Goal: Information Seeking & Learning: Find specific fact

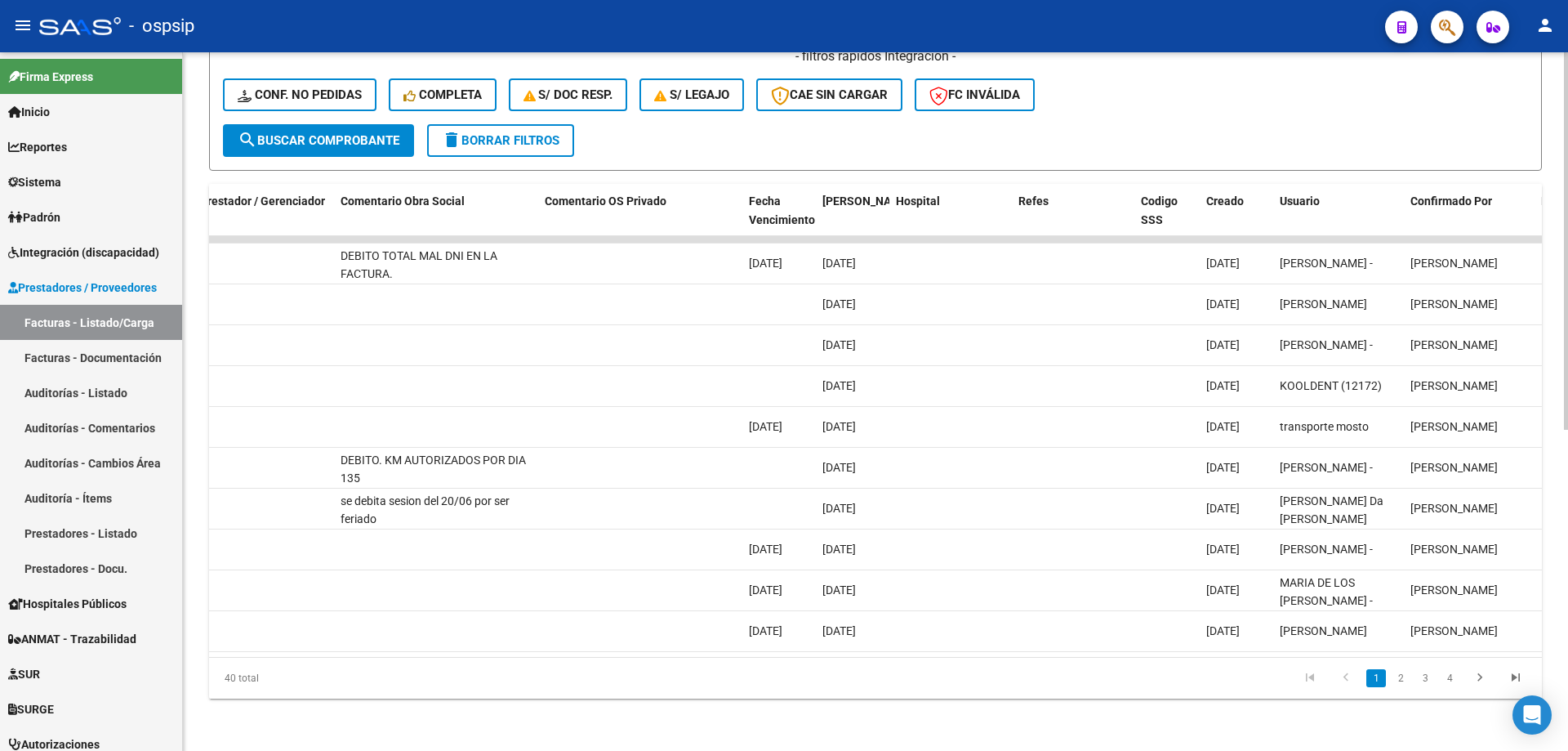
scroll to position [0, 2878]
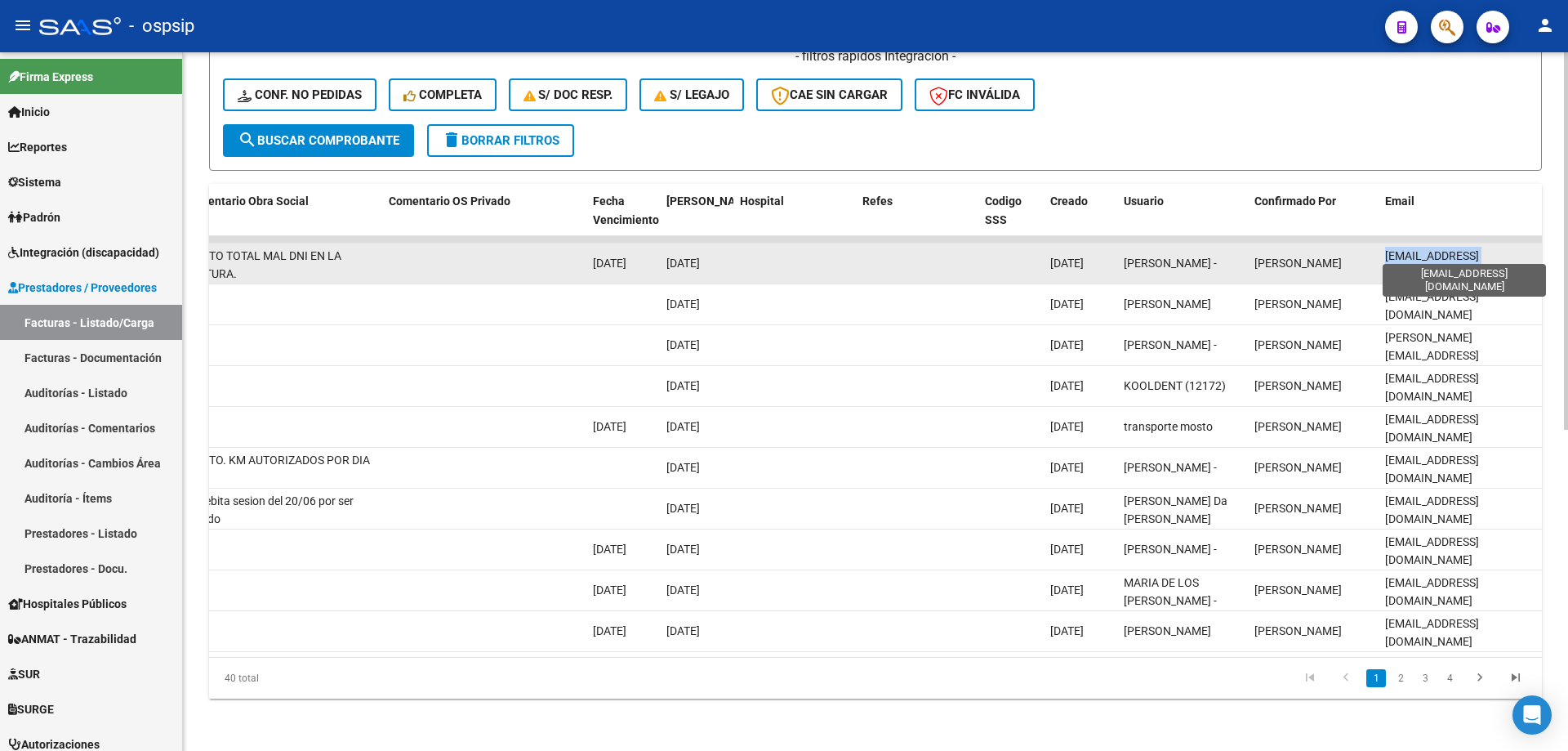
drag, startPoint x: 1517, startPoint y: 248, endPoint x: 1386, endPoint y: 255, distance: 131.2
click at [1386, 255] on div "[EMAIL_ADDRESS][DOMAIN_NAME]" at bounding box center [1460, 263] width 150 height 34
copy span "[EMAIL_ADDRESS][DOMAIN_NAME]"
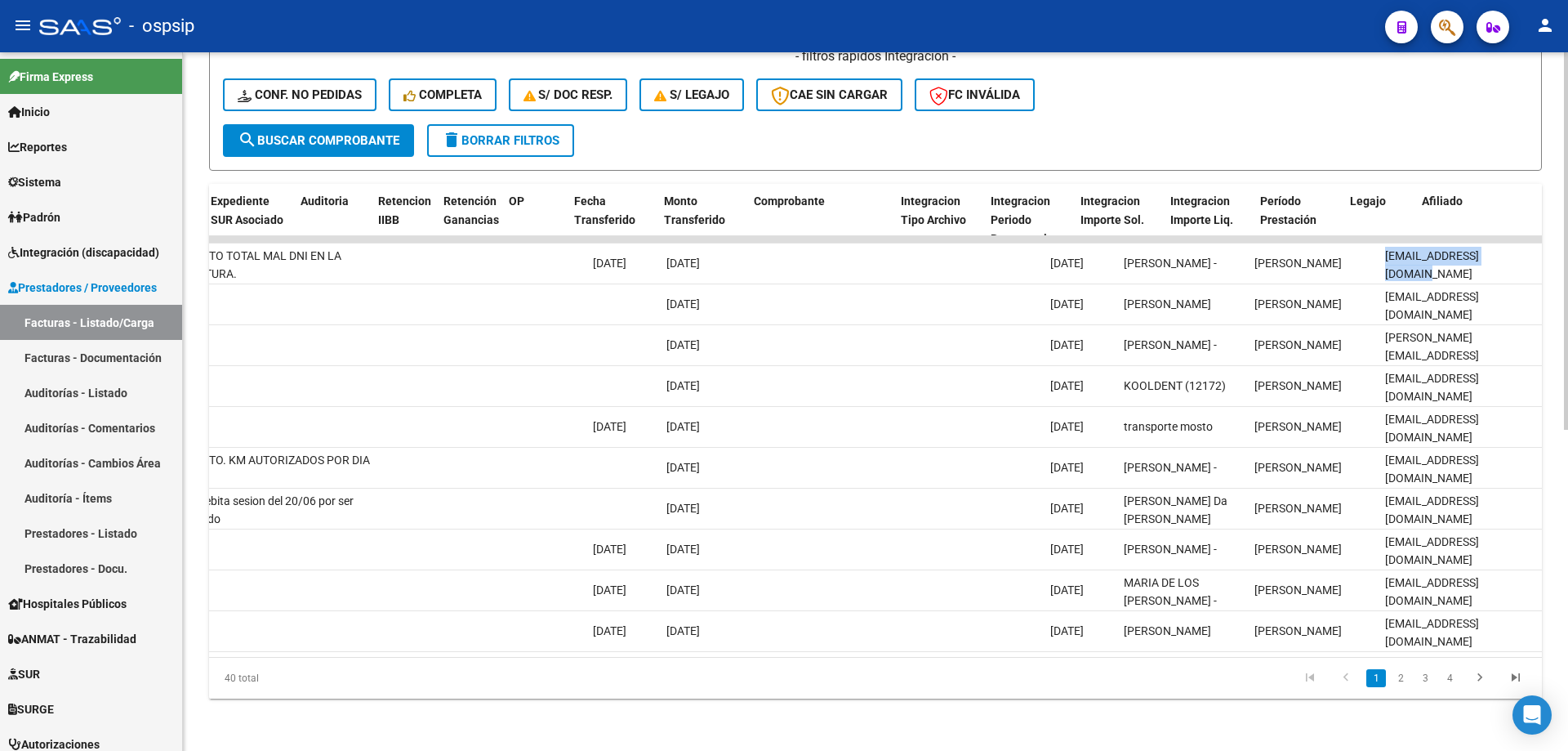
scroll to position [0, 0]
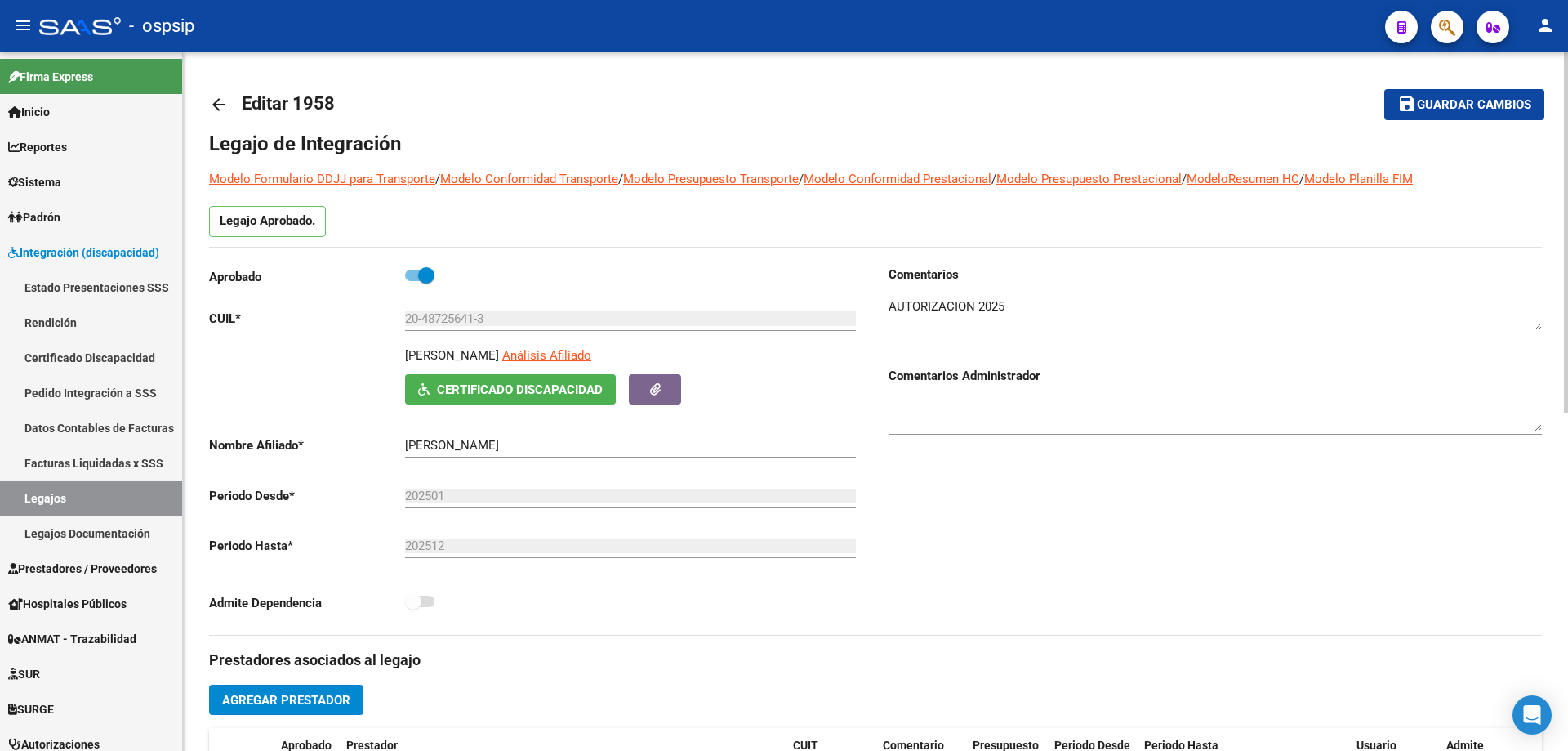
click at [214, 108] on mat-icon "arrow_back" at bounding box center [218, 104] width 19 height 19
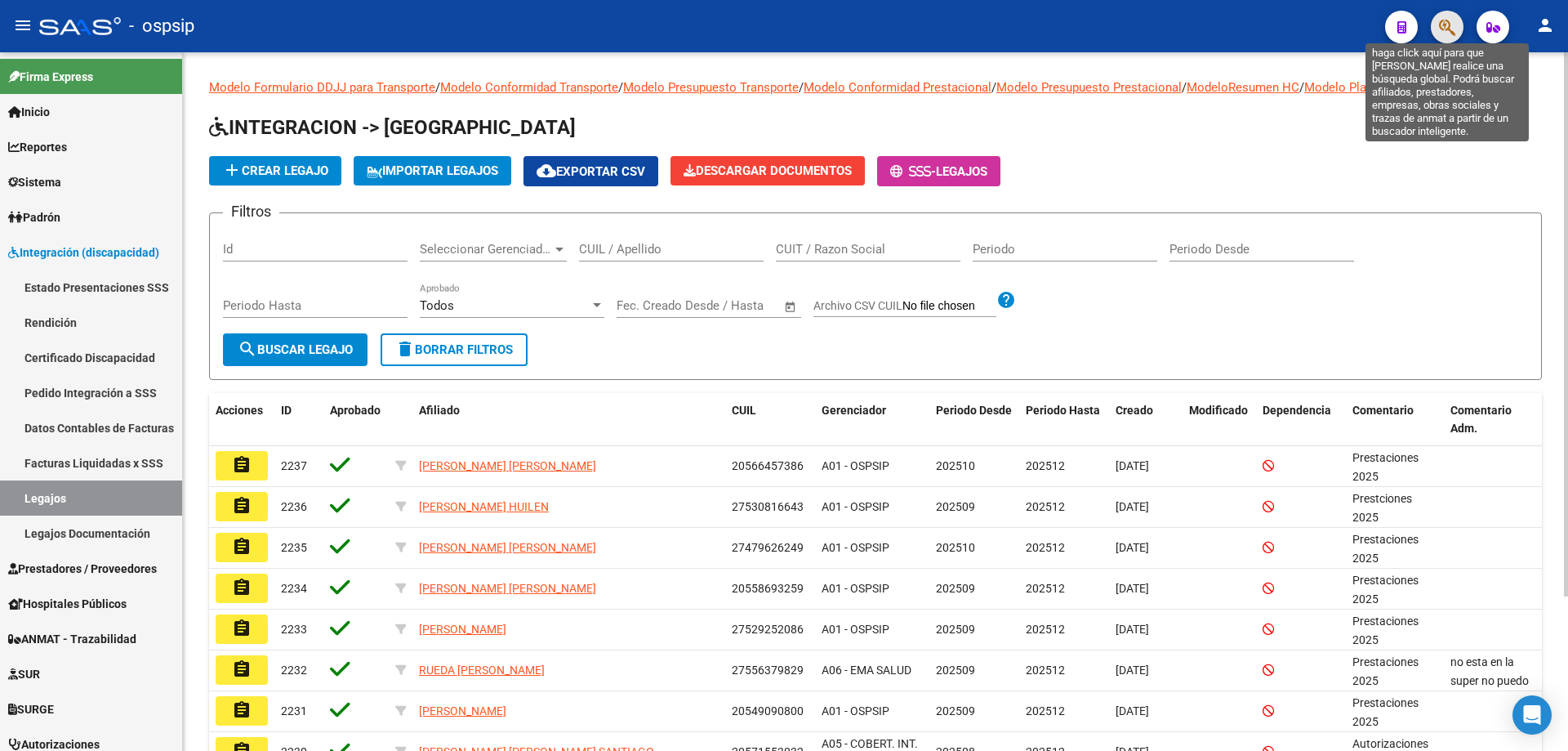
click at [1455, 29] on icon "button" at bounding box center [1447, 28] width 16 height 18
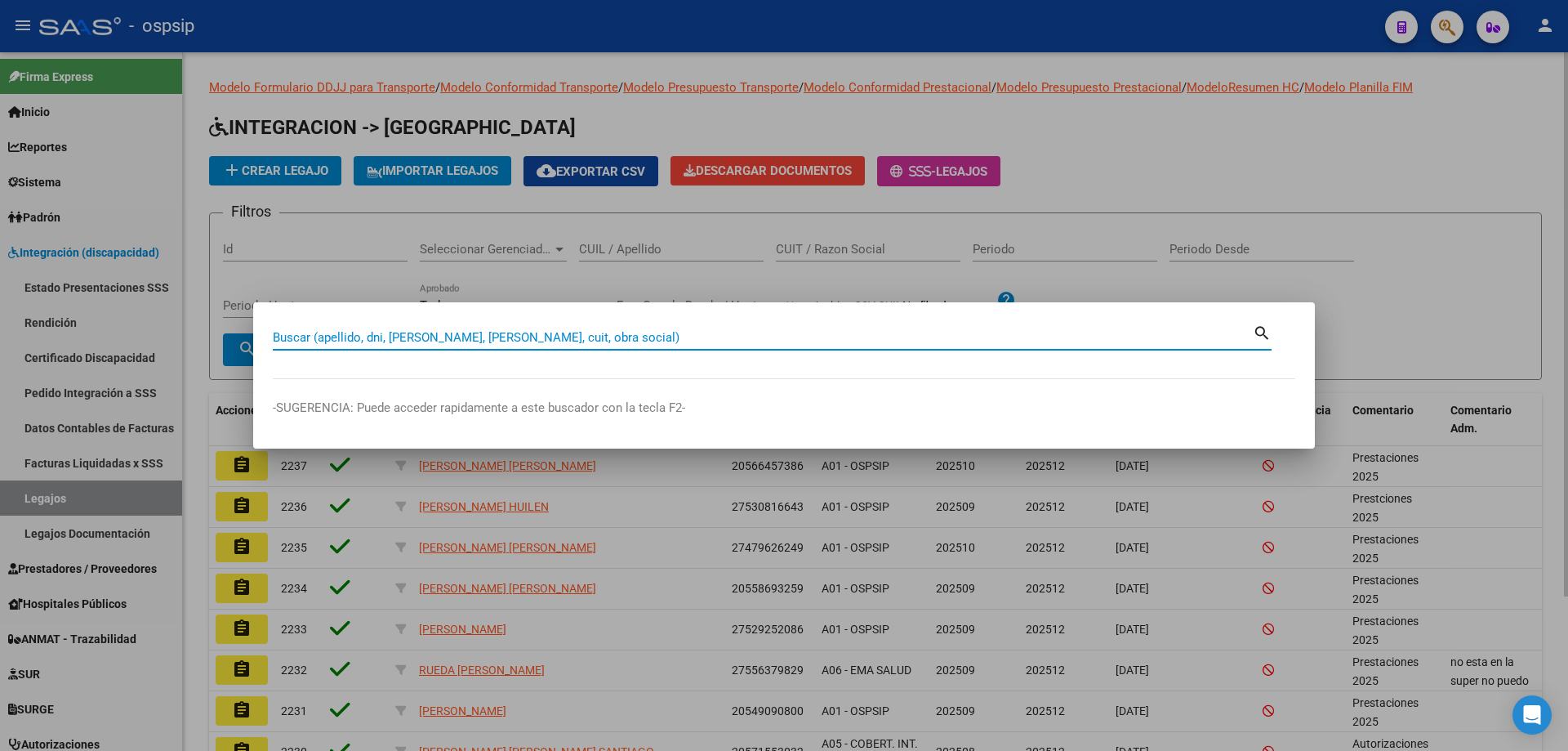
click at [366, 337] on input "Buscar (apellido, dni, cuil, nro traspaso, cuit, obra social)" at bounding box center [762, 337] width 980 height 15
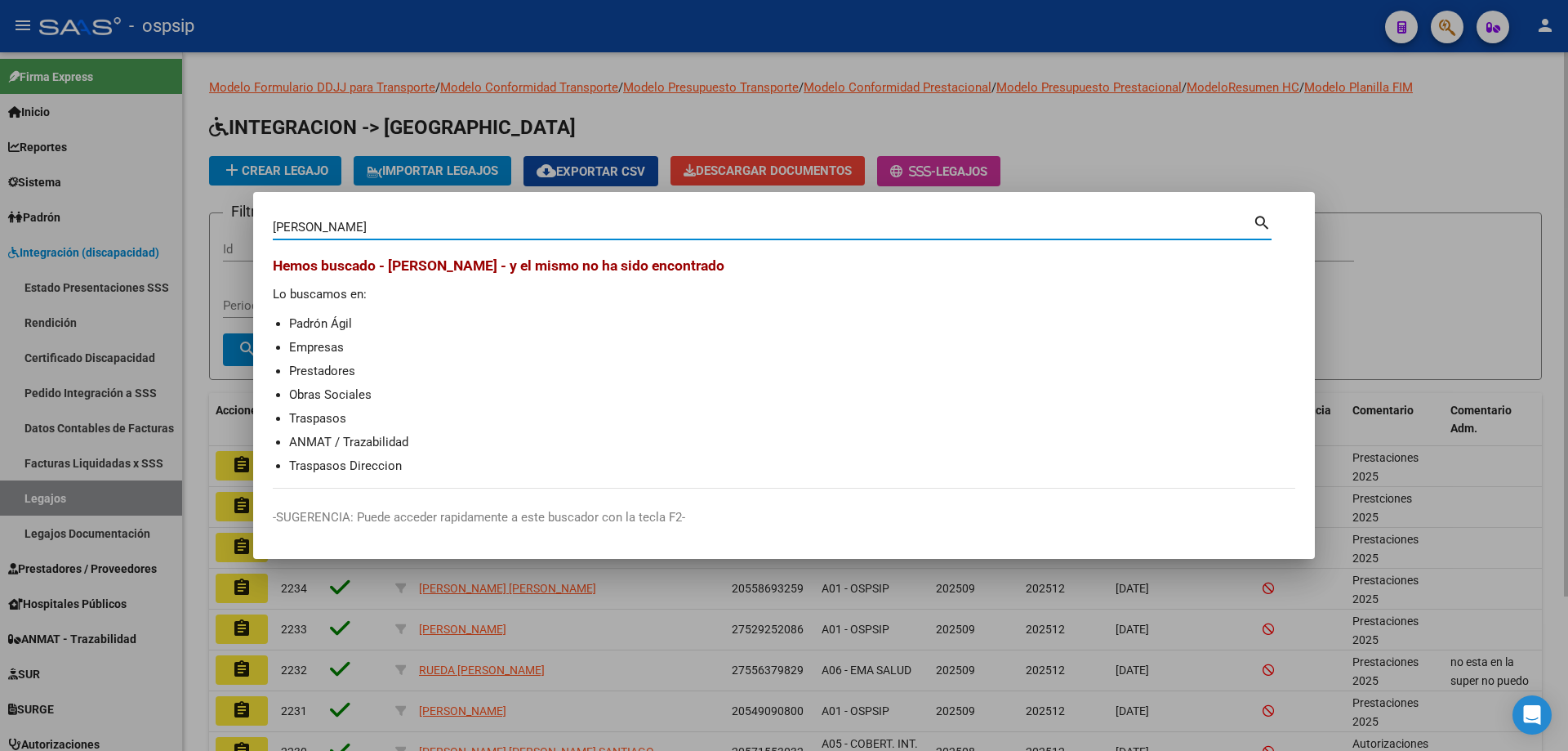
type input "gomez"
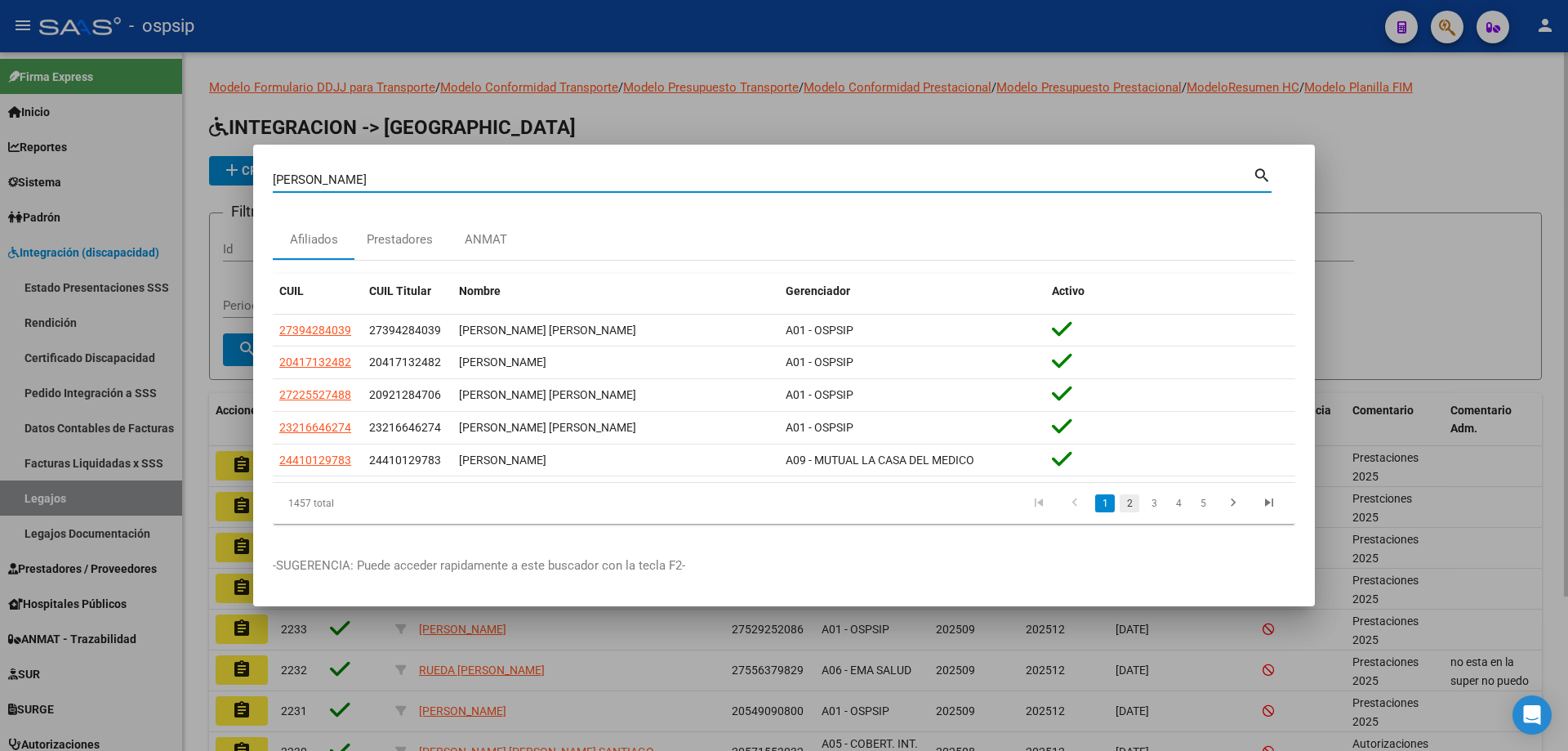
click at [1128, 504] on link "2" at bounding box center [1129, 503] width 19 height 18
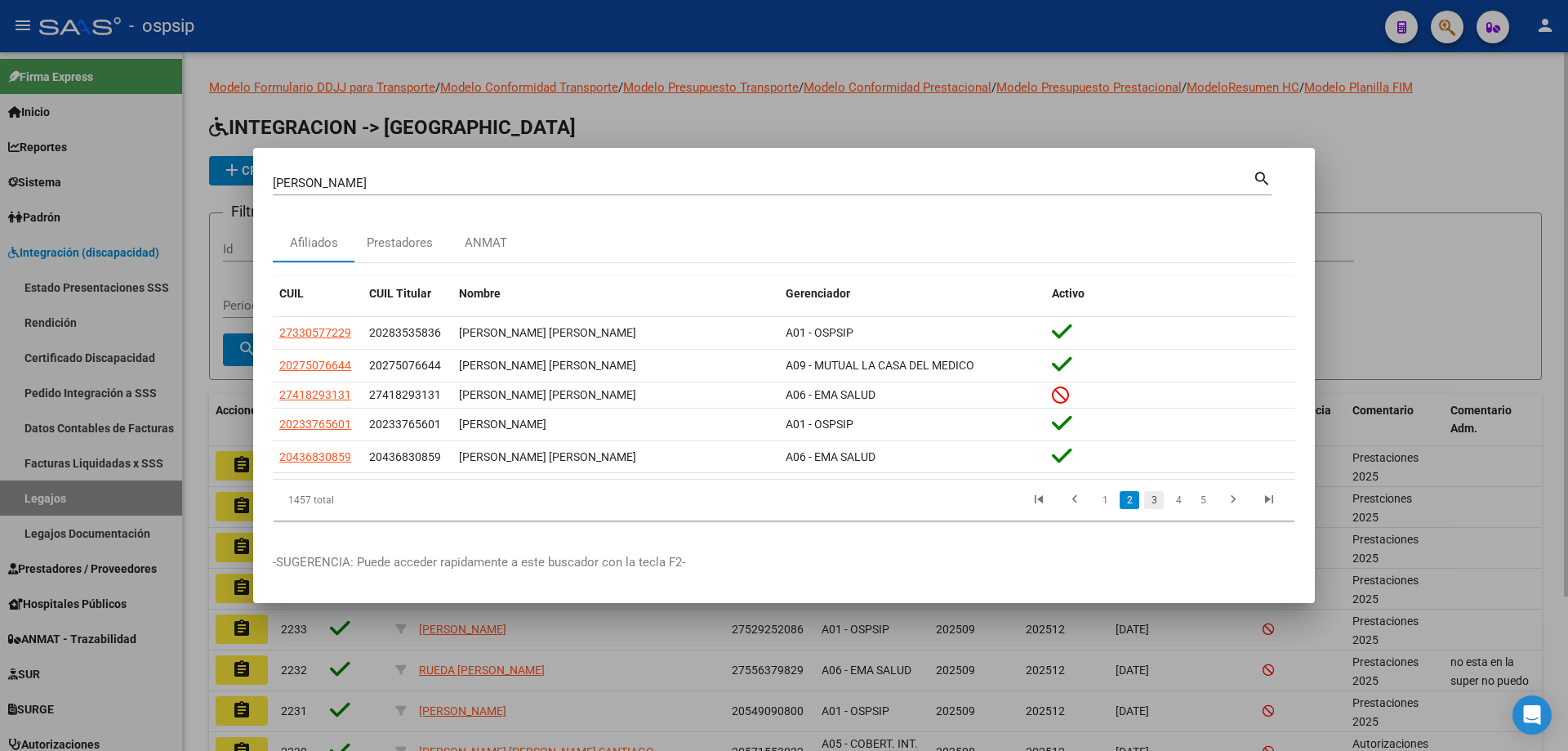
click at [1151, 506] on link "3" at bounding box center [1153, 500] width 19 height 18
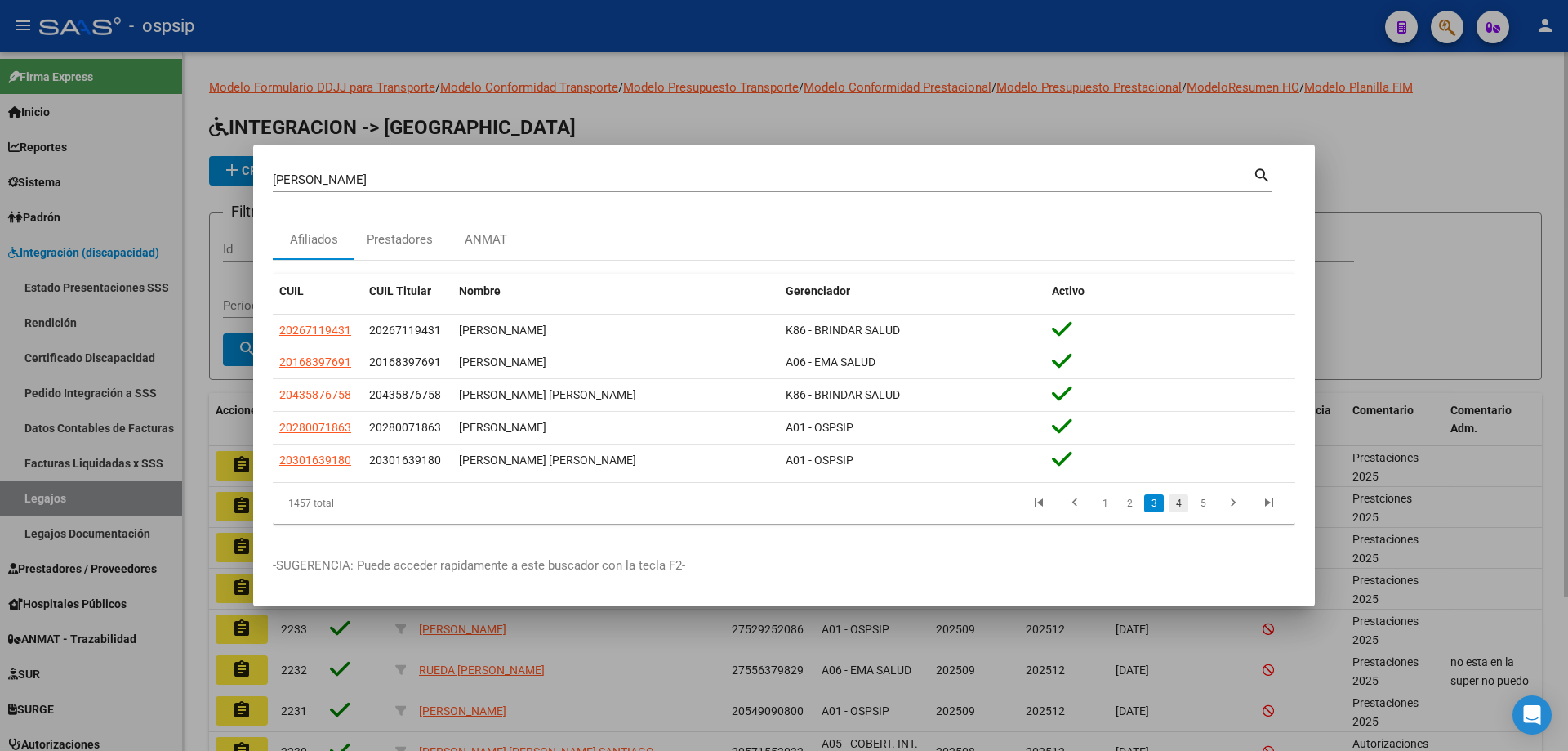
click at [1177, 506] on link "4" at bounding box center [1178, 503] width 19 height 18
click at [1178, 511] on link "5" at bounding box center [1178, 503] width 19 height 18
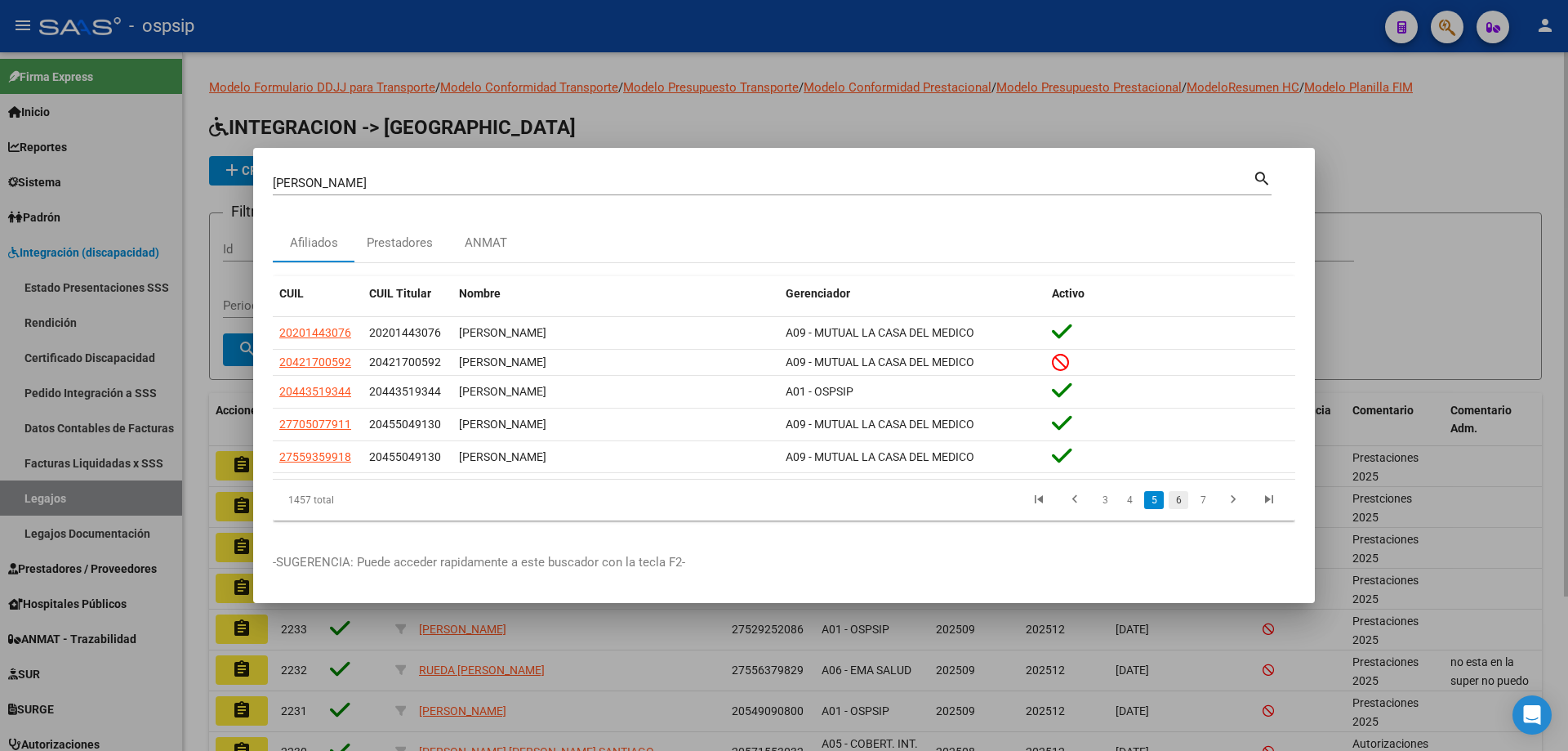
click at [1184, 509] on link "6" at bounding box center [1178, 500] width 19 height 18
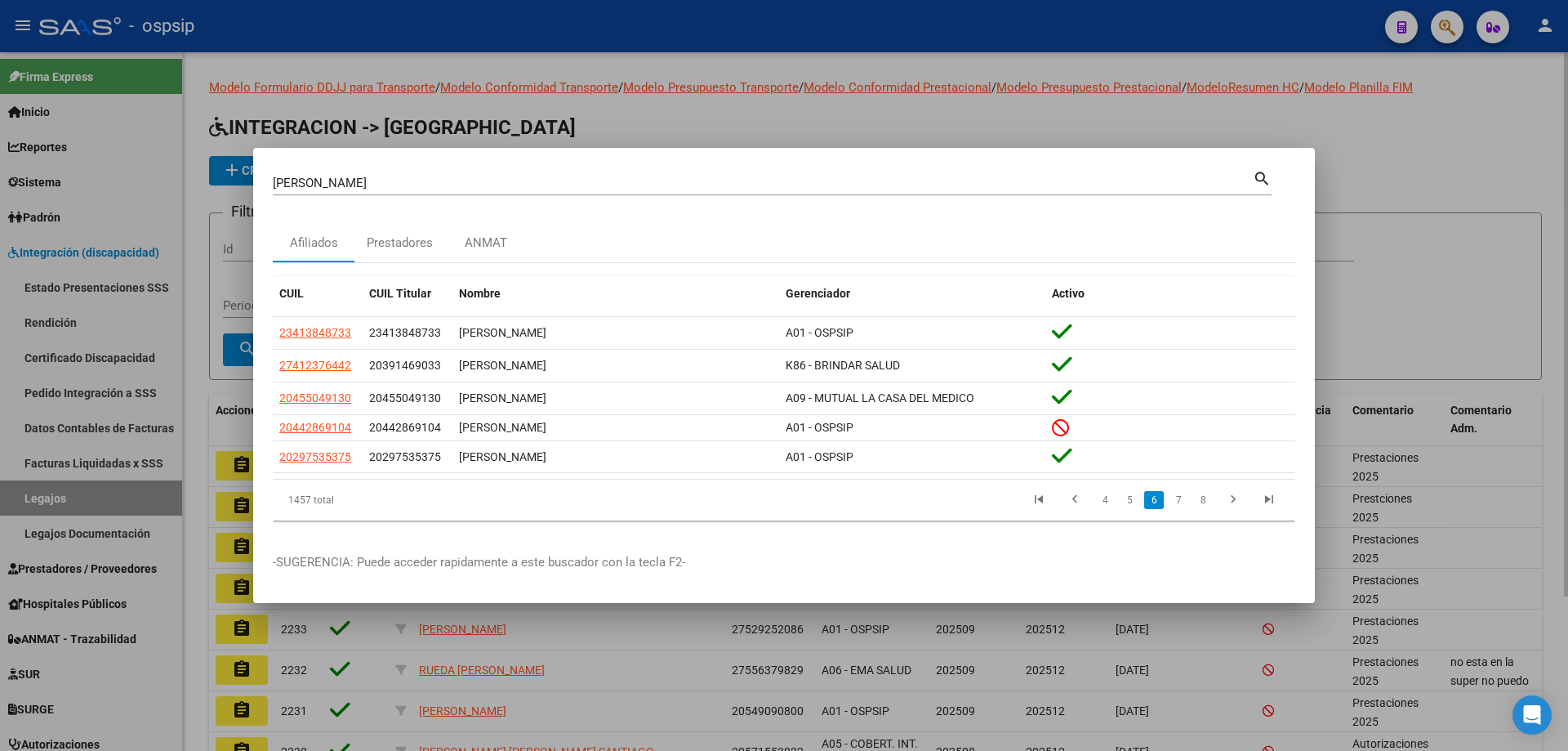
click at [1184, 509] on link "7" at bounding box center [1178, 500] width 19 height 18
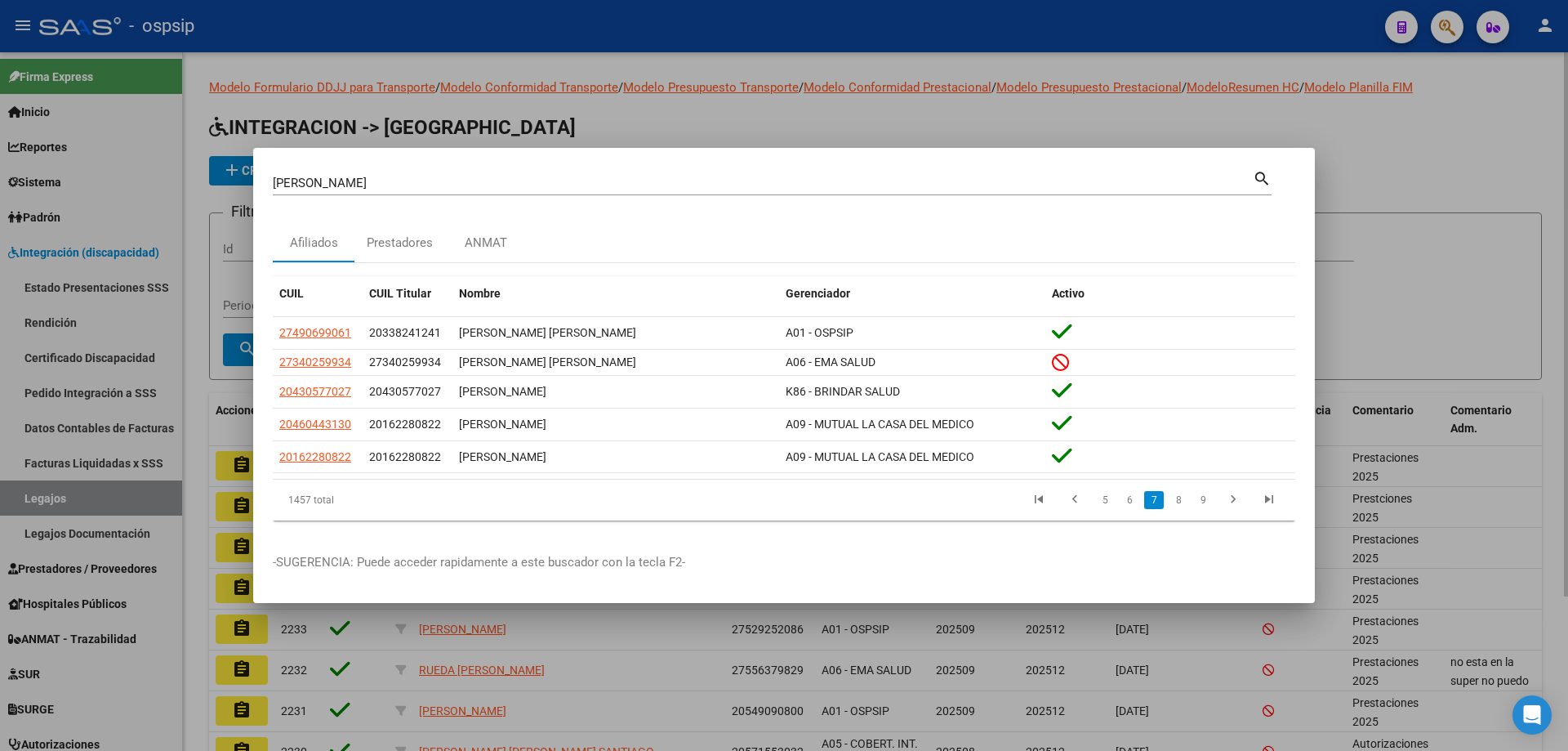
click at [1184, 509] on link "8" at bounding box center [1178, 500] width 19 height 18
click at [1184, 509] on link "9" at bounding box center [1176, 500] width 19 height 18
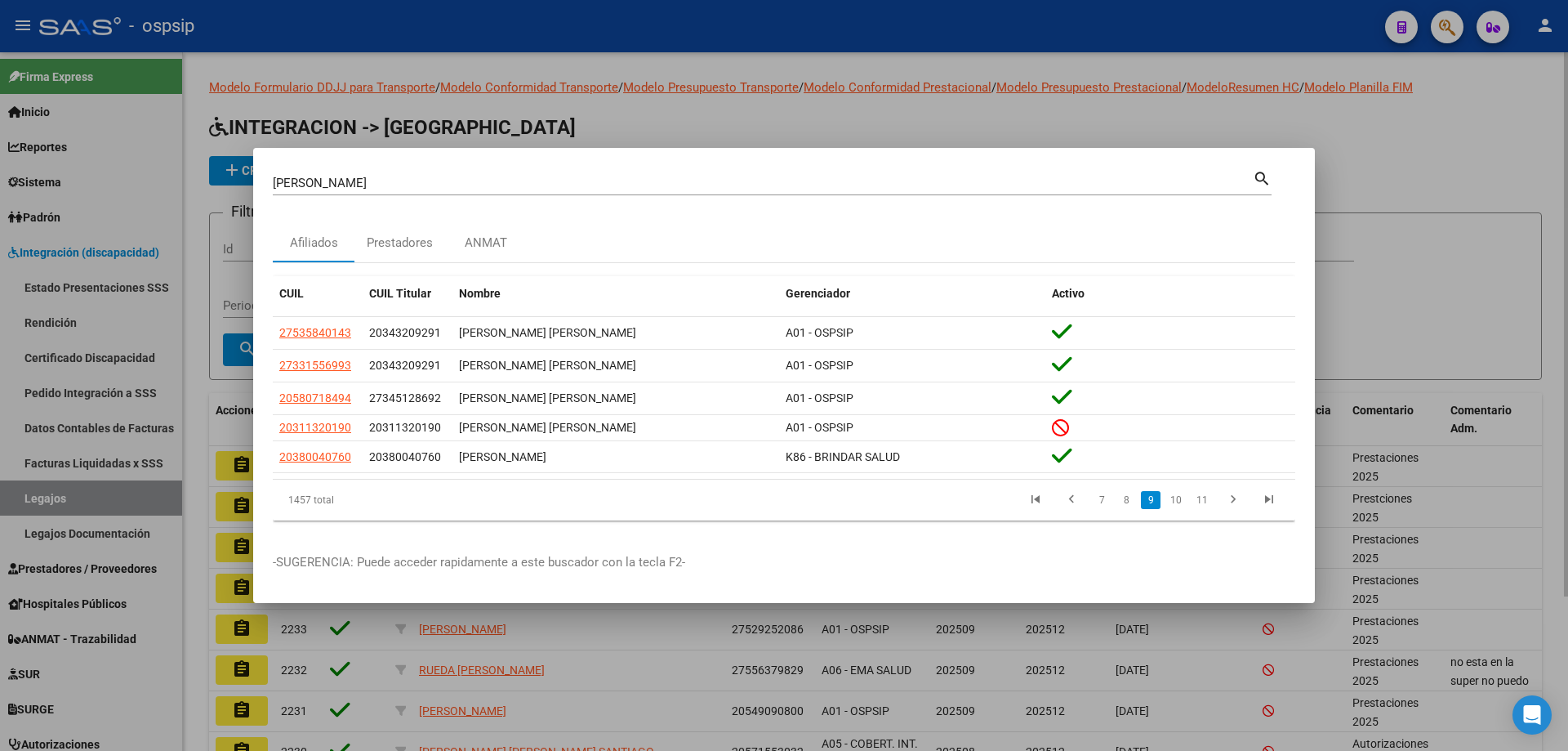
click at [1184, 509] on link "10" at bounding box center [1175, 500] width 21 height 18
click at [1172, 503] on link "11" at bounding box center [1175, 500] width 21 height 18
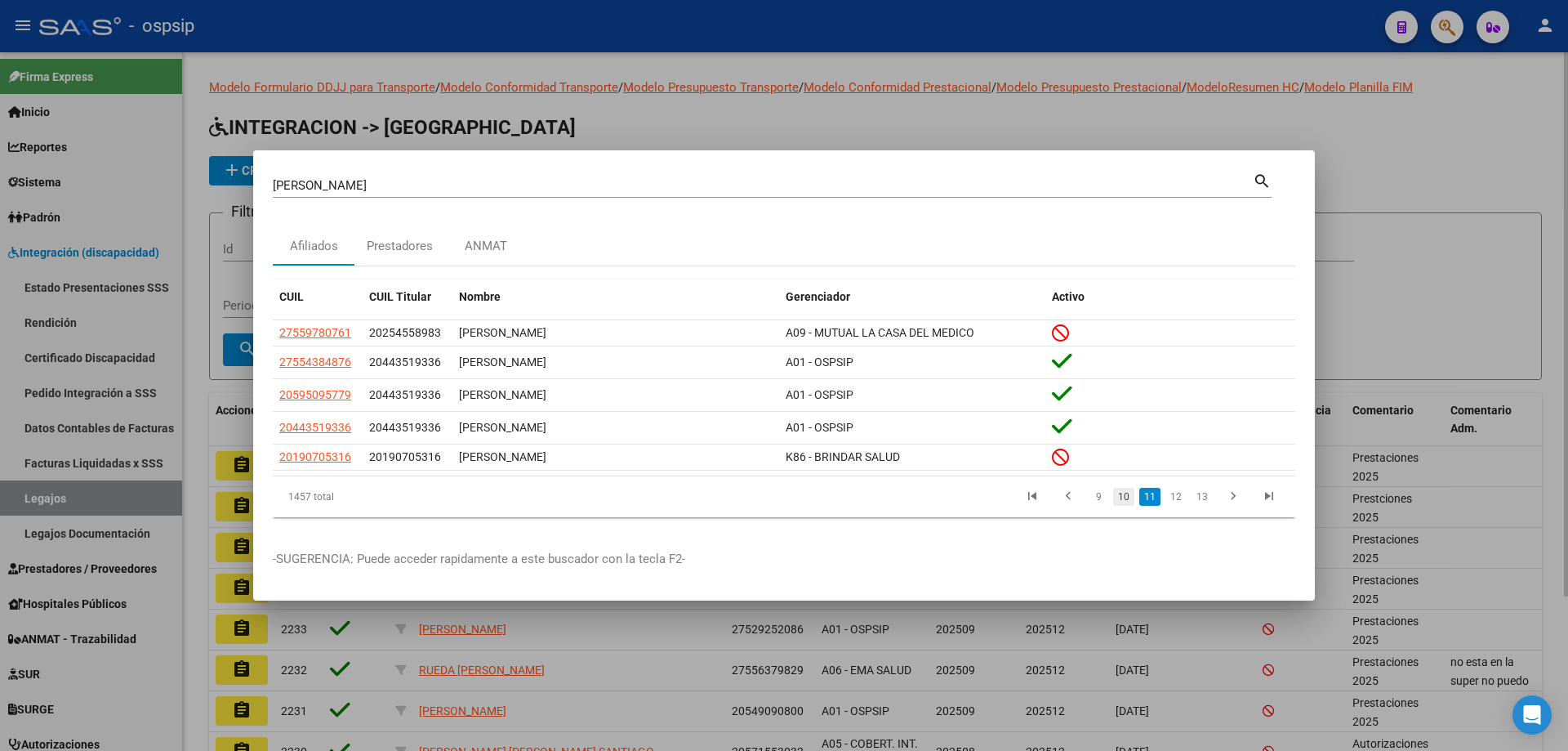
click at [1132, 503] on link "10" at bounding box center [1123, 497] width 21 height 18
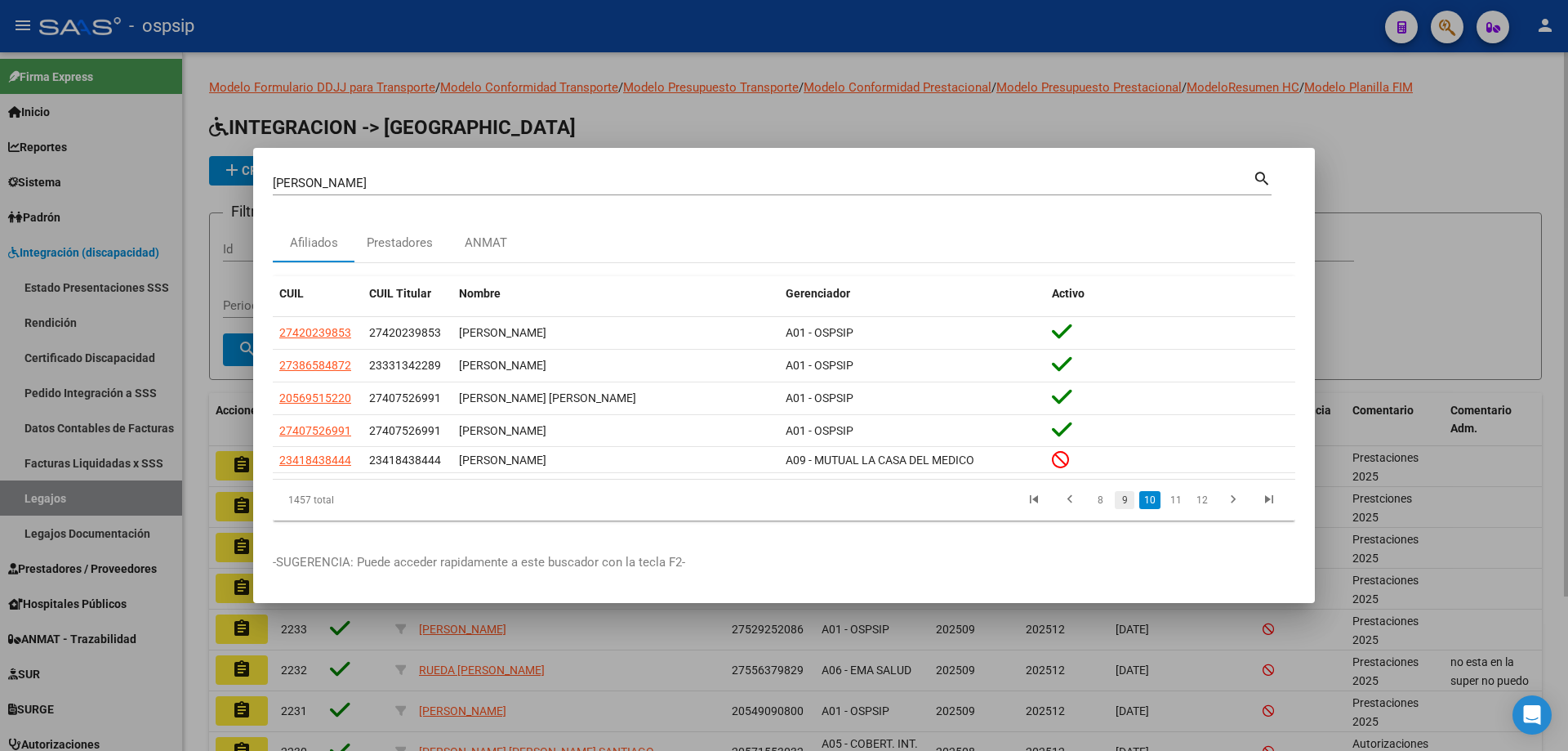
click at [1119, 503] on link "9" at bounding box center [1124, 500] width 19 height 18
click at [1375, 176] on div at bounding box center [784, 375] width 1568 height 751
